Goal: Task Accomplishment & Management: Use online tool/utility

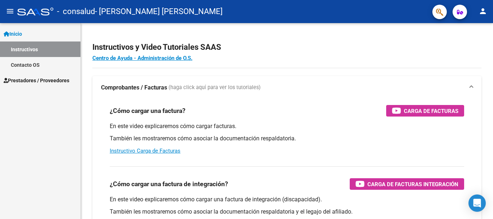
click at [11, 12] on mat-icon "menu" at bounding box center [10, 11] width 9 height 9
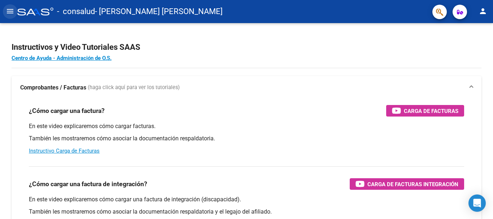
click at [14, 11] on mat-icon "menu" at bounding box center [10, 11] width 9 height 9
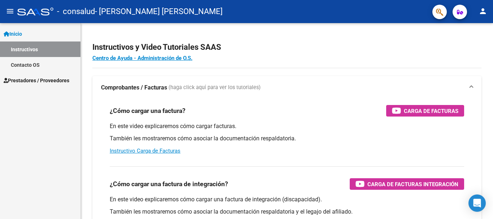
click at [21, 77] on span "Prestadores / Proveedores" at bounding box center [37, 81] width 66 height 8
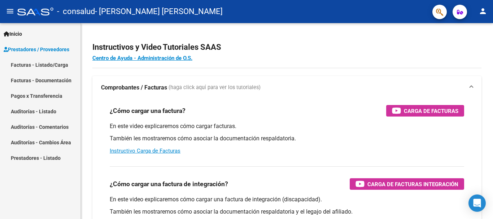
click at [26, 64] on link "Facturas - Listado/Carga" at bounding box center [40, 65] width 81 height 16
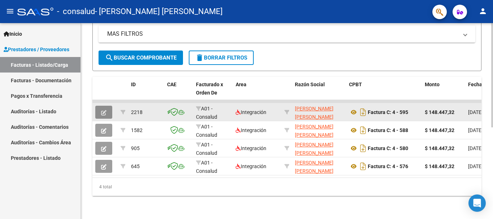
click at [103, 110] on icon "button" at bounding box center [103, 112] width 5 height 5
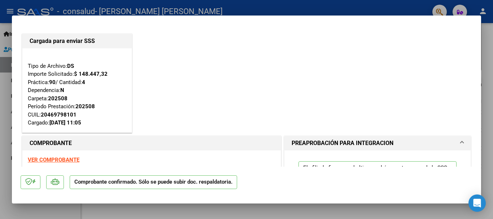
click at [486, 45] on div at bounding box center [246, 109] width 493 height 219
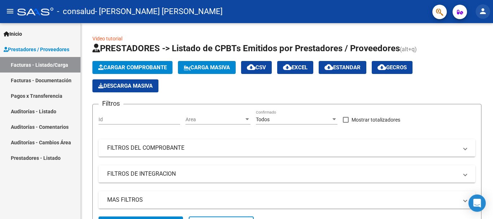
click at [484, 9] on mat-icon "person" at bounding box center [483, 11] width 9 height 9
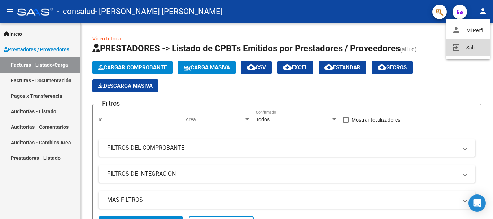
click at [466, 48] on button "exit_to_app Salir" at bounding box center [468, 47] width 44 height 17
